Goal: Transaction & Acquisition: Purchase product/service

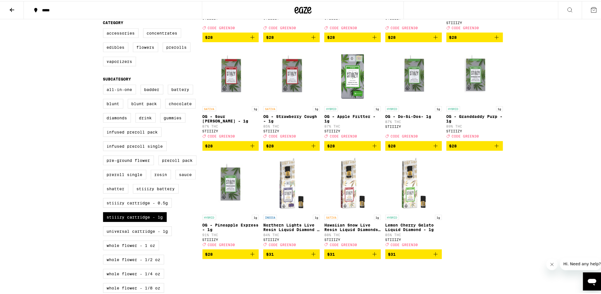
click at [557, 141] on div "***** ***** 30% Off - The Grass Is Greener Here Use Code: GREEN30 1 FILTER Clea…" at bounding box center [303, 201] width 606 height 692
click at [435, 257] on icon "Add to bag" at bounding box center [435, 253] width 7 height 7
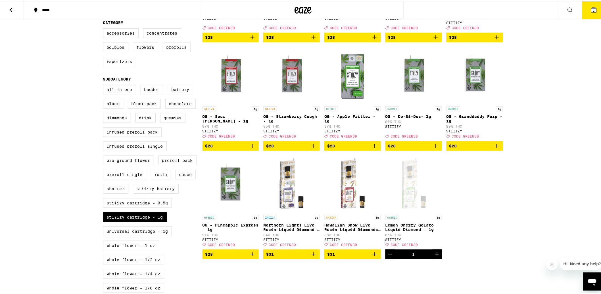
scroll to position [163, 0]
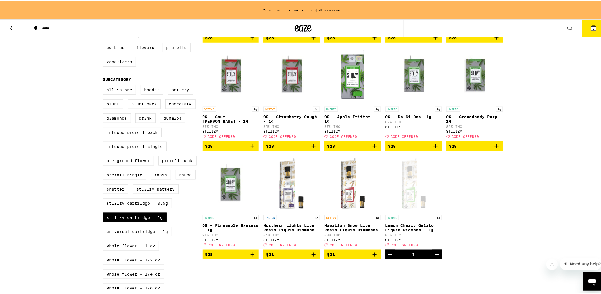
click at [374, 257] on icon "Add to bag" at bounding box center [374, 253] width 7 height 7
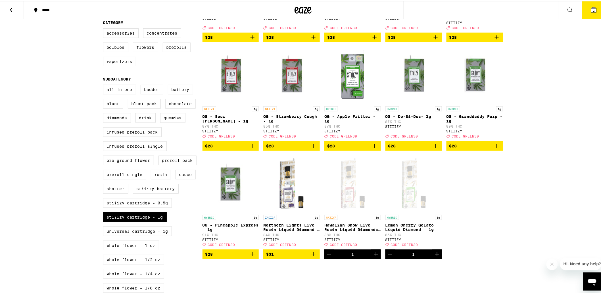
click at [250, 256] on icon "Add to bag" at bounding box center [252, 254] width 4 height 4
click at [249, 149] on icon "Add to bag" at bounding box center [252, 145] width 7 height 7
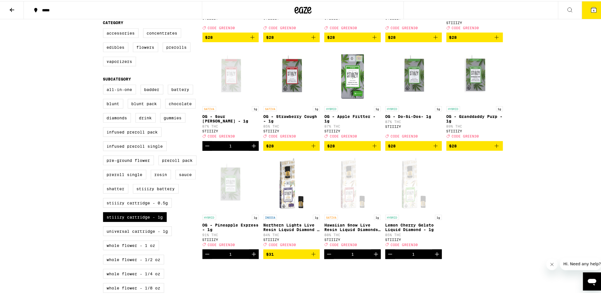
click at [314, 257] on icon "Add to bag" at bounding box center [313, 253] width 7 height 7
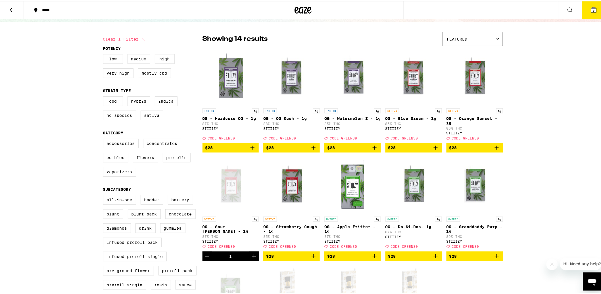
scroll to position [29, 0]
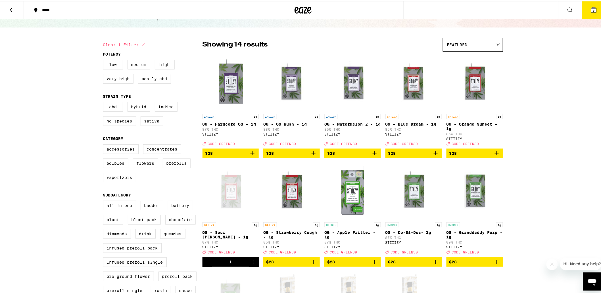
click at [310, 156] on icon "Add to bag" at bounding box center [313, 152] width 7 height 7
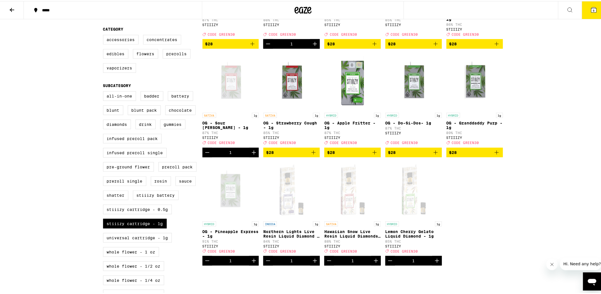
scroll to position [140, 0]
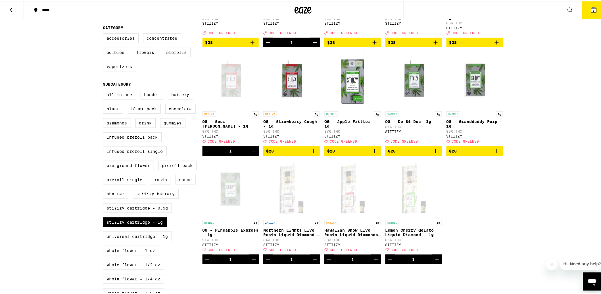
click at [496, 154] on icon "Add to bag" at bounding box center [496, 150] width 7 height 7
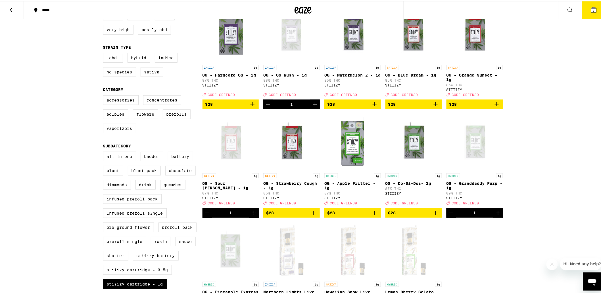
scroll to position [77, 0]
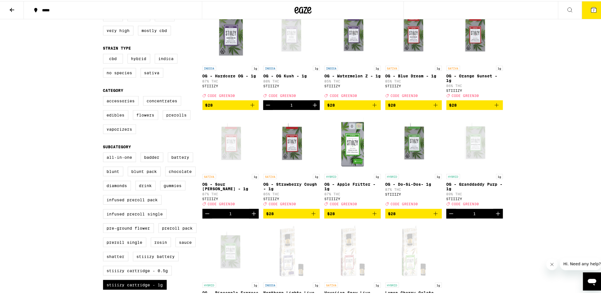
click at [493, 106] on icon "Add to bag" at bounding box center [496, 104] width 7 height 7
click at [597, 14] on button "8" at bounding box center [594, 9] width 24 height 18
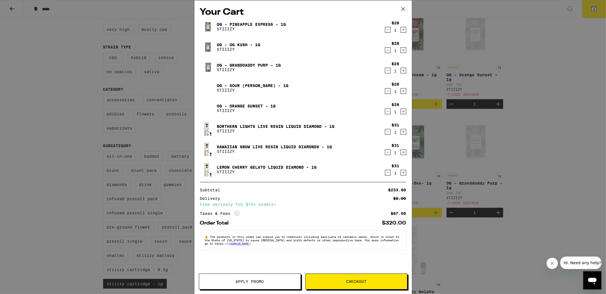
click at [244, 281] on span "Apply Promo" at bounding box center [250, 282] width 28 height 4
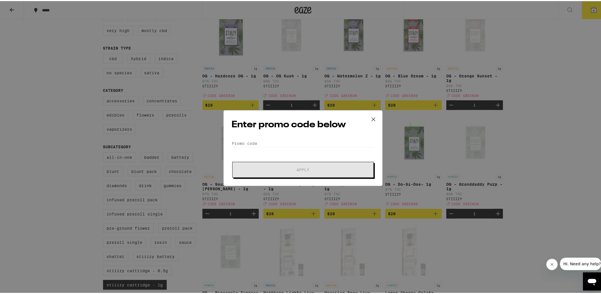
click at [265, 135] on div "Enter promo code below Promo Code Apply" at bounding box center [302, 147] width 159 height 76
click at [249, 141] on input "Promo Code" at bounding box center [303, 142] width 143 height 9
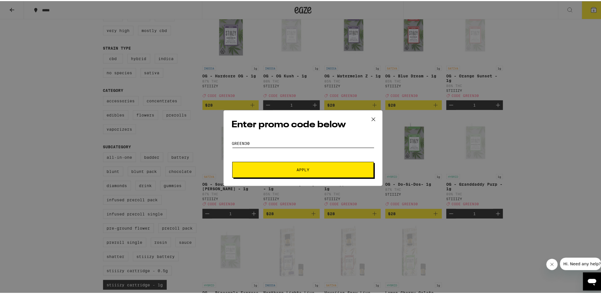
type input "green30"
click at [232, 161] on button "Apply" at bounding box center [302, 169] width 141 height 16
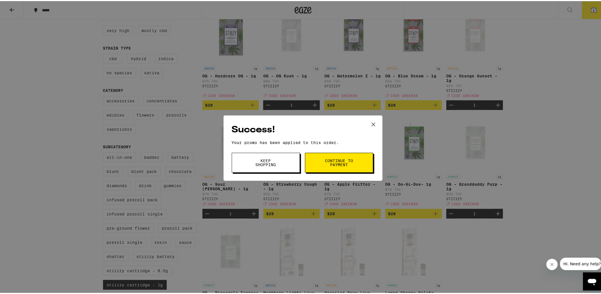
click at [329, 157] on button "Continue to payment" at bounding box center [339, 162] width 68 height 20
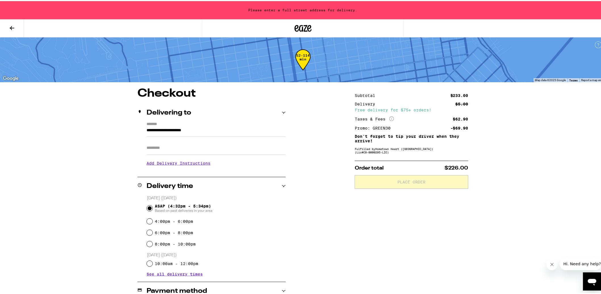
scroll to position [142, 0]
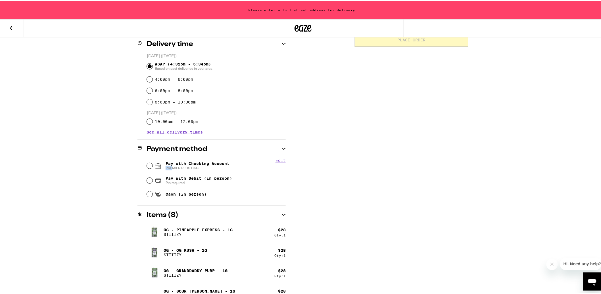
click at [170, 165] on span "PREMIER PLUS CKG" at bounding box center [198, 167] width 64 height 5
click at [151, 167] on div "Pay with Checking Account PREMIER PLUS CKG" at bounding box center [216, 165] width 139 height 15
click at [147, 166] on input "Pay with Checking Account PREMIER PLUS CKG" at bounding box center [150, 165] width 6 height 6
radio input "true"
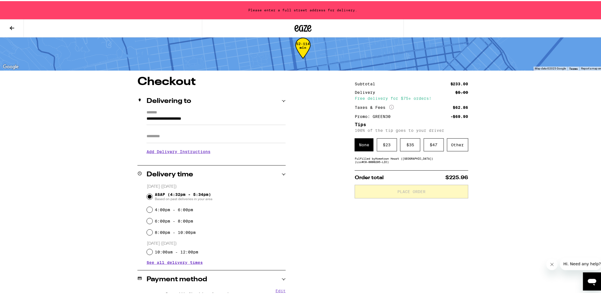
scroll to position [11, 0]
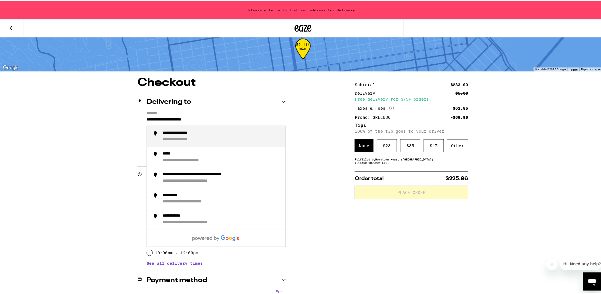
drag, startPoint x: 212, startPoint y: 120, endPoint x: 71, endPoint y: 118, distance: 140.3
click at [71, 118] on div "**********" at bounding box center [303, 263] width 606 height 548
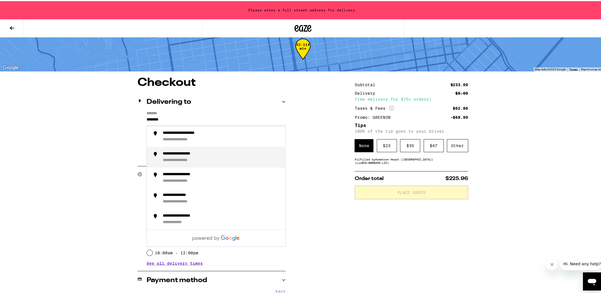
click at [192, 151] on div "**********" at bounding box center [187, 152] width 49 height 5
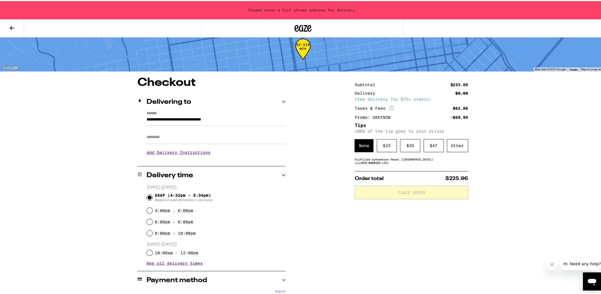
type input "**********"
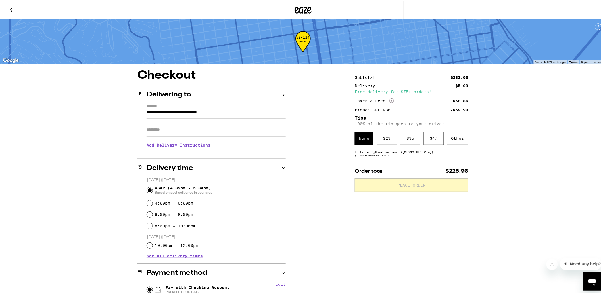
click at [164, 126] on input "Apt/Suite" at bounding box center [216, 129] width 139 height 14
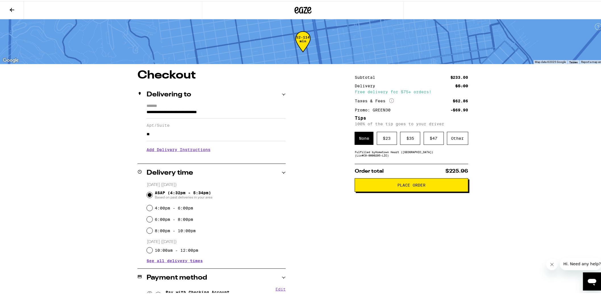
type input "**"
click at [415, 189] on button "Place Order" at bounding box center [412, 184] width 114 height 14
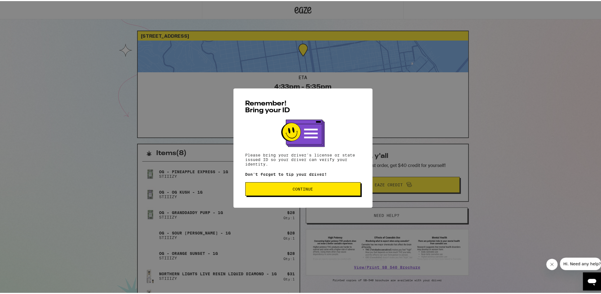
click at [284, 190] on span "Continue" at bounding box center [303, 188] width 106 height 4
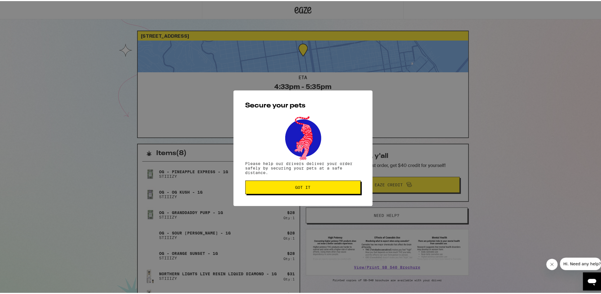
click at [284, 190] on button "Got it" at bounding box center [302, 187] width 115 height 14
